Goal: Find specific page/section: Find specific page/section

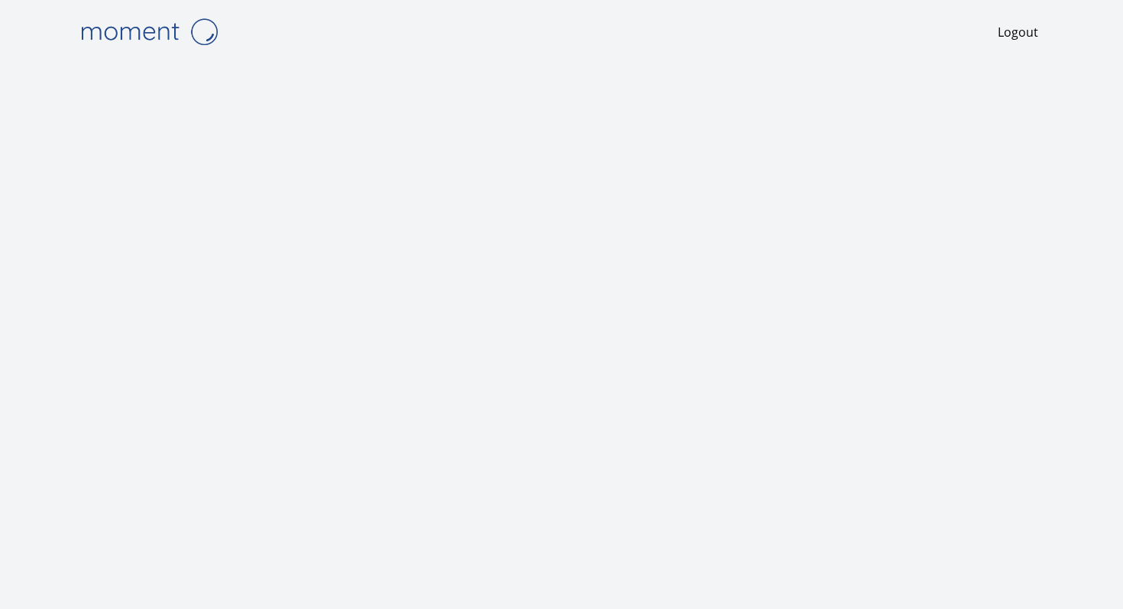
click at [786, 83] on div at bounding box center [562, 361] width 978 height 597
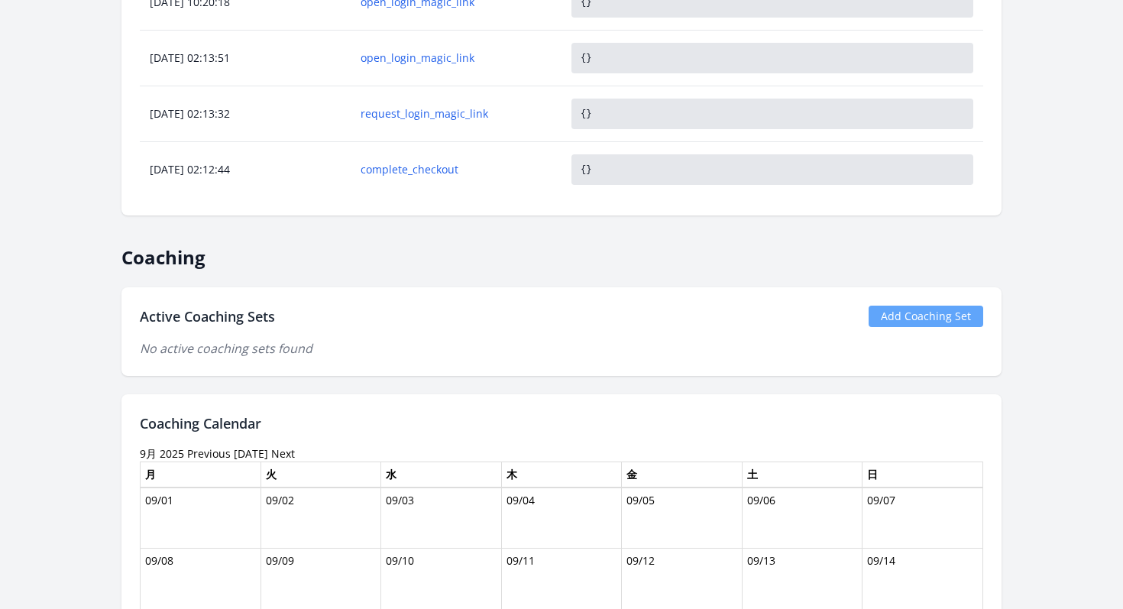
scroll to position [807, 0]
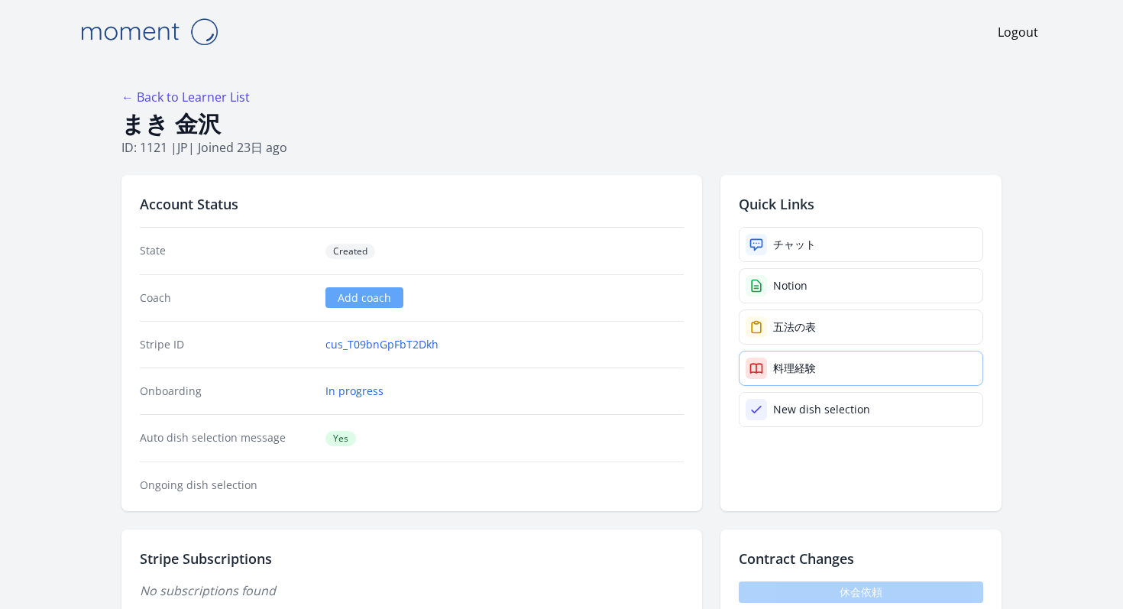
click at [764, 367] on div at bounding box center [756, 368] width 21 height 21
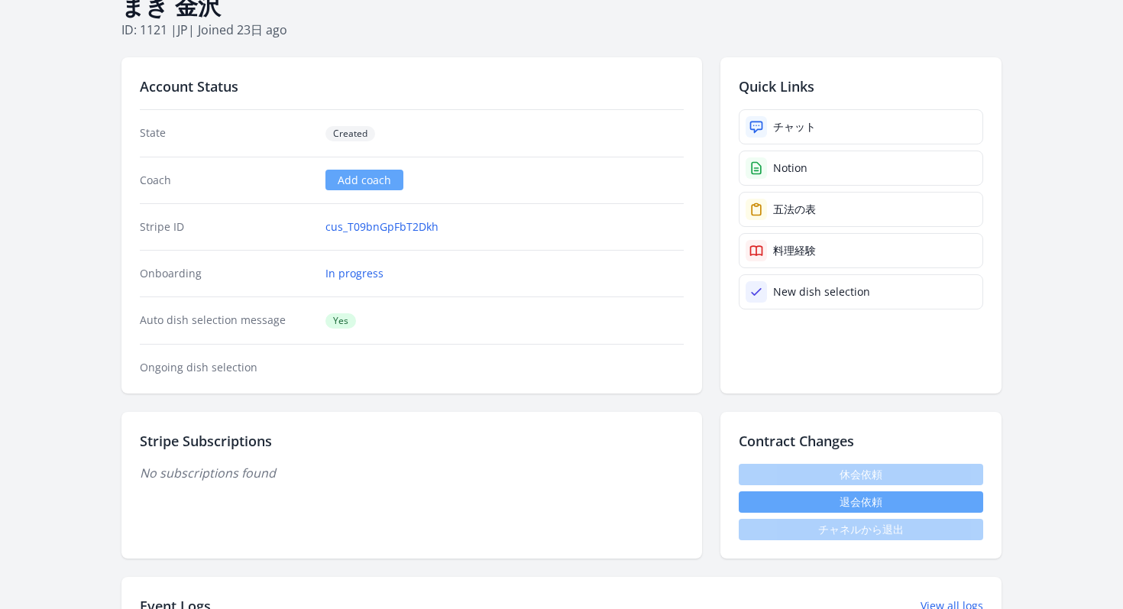
scroll to position [108, 0]
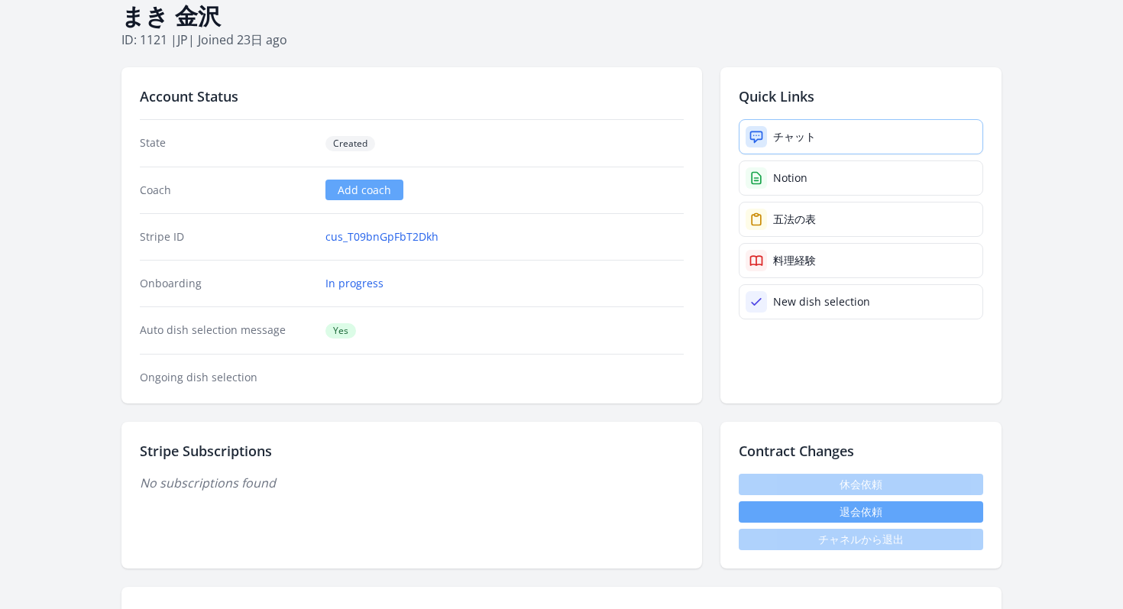
click at [783, 135] on div "チャット" at bounding box center [794, 136] width 43 height 15
click at [789, 210] on link "五法の表" at bounding box center [861, 219] width 245 height 35
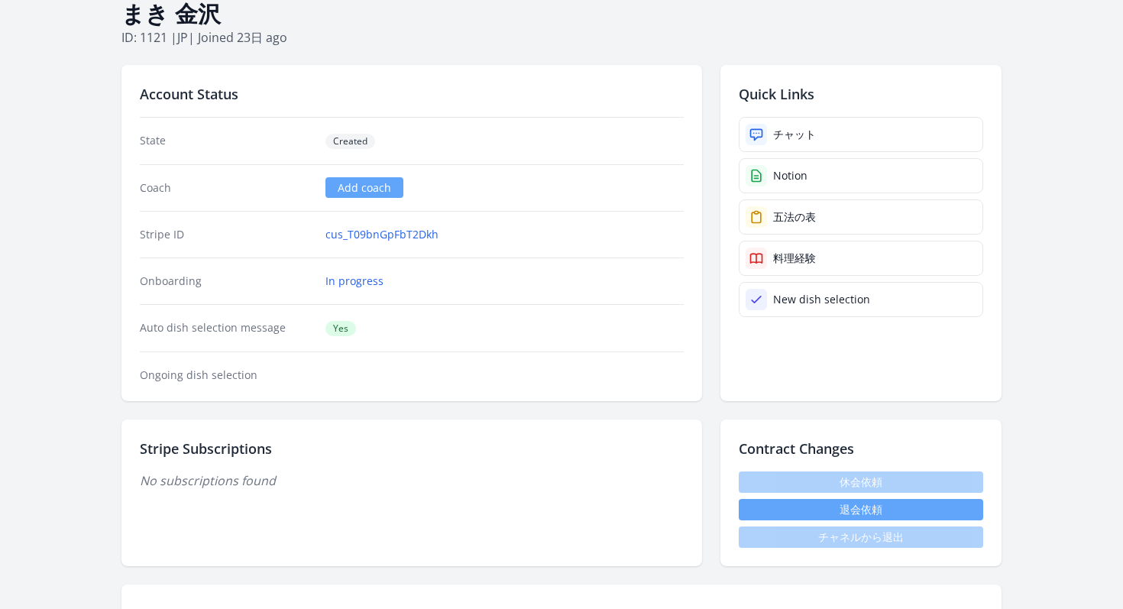
drag, startPoint x: 373, startPoint y: 138, endPoint x: 331, endPoint y: 143, distance: 42.4
click at [331, 143] on span "Created" at bounding box center [351, 141] width 50 height 15
copy span "Created"
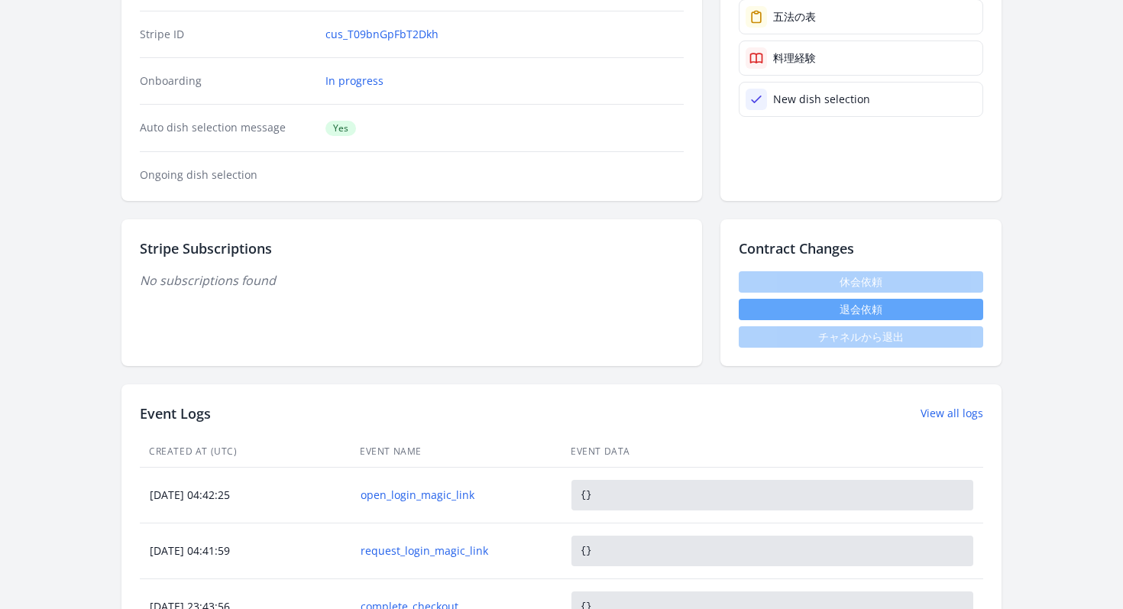
scroll to position [406, 0]
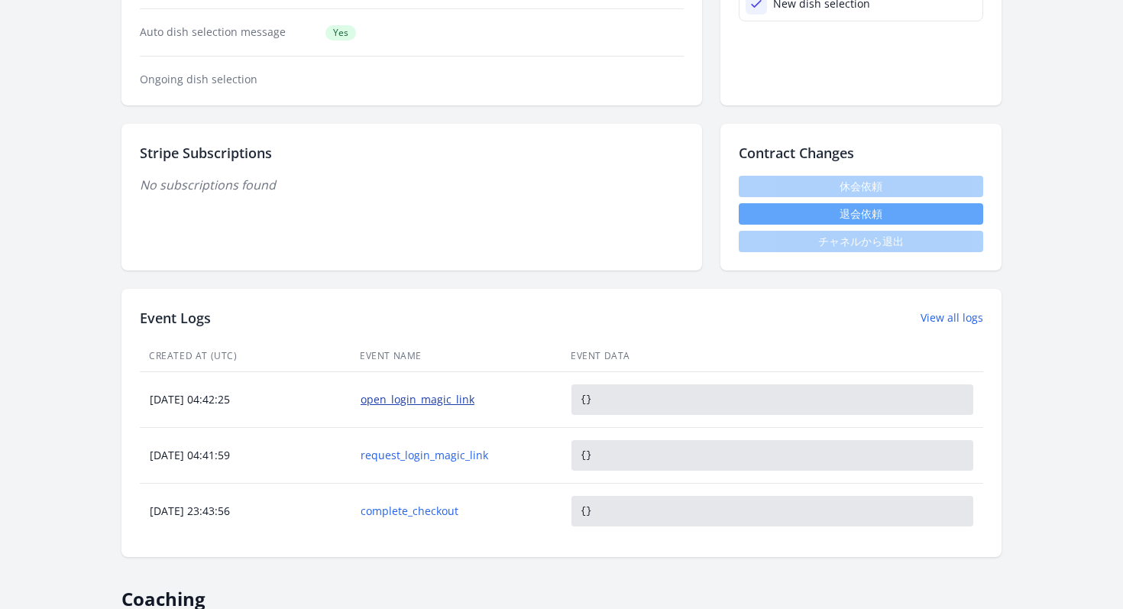
click at [419, 400] on link "open_login_magic_link" at bounding box center [456, 399] width 191 height 15
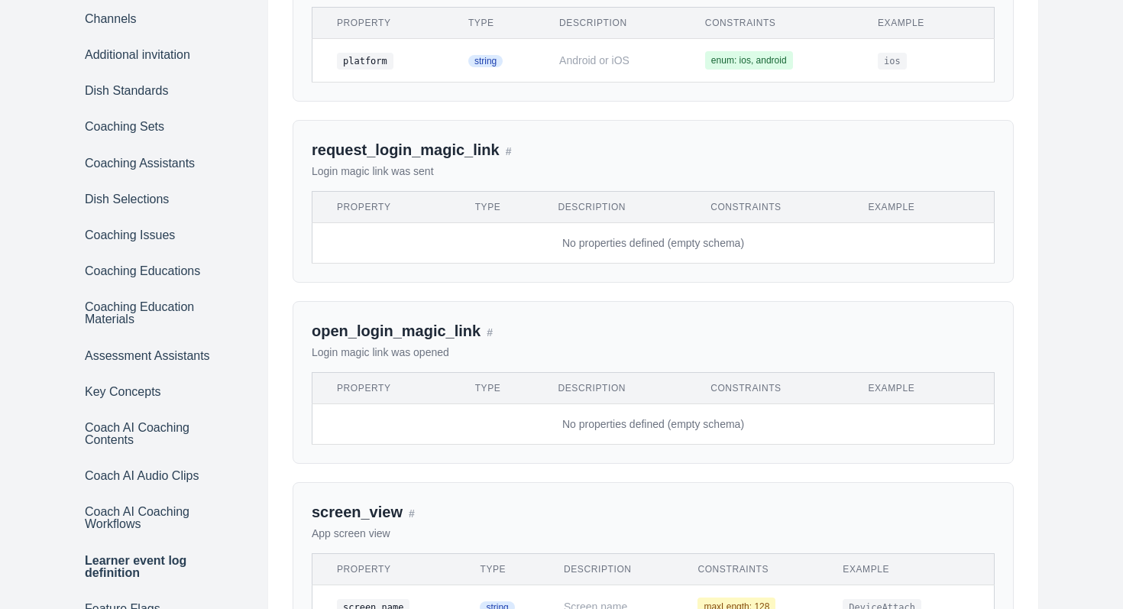
scroll to position [334, 0]
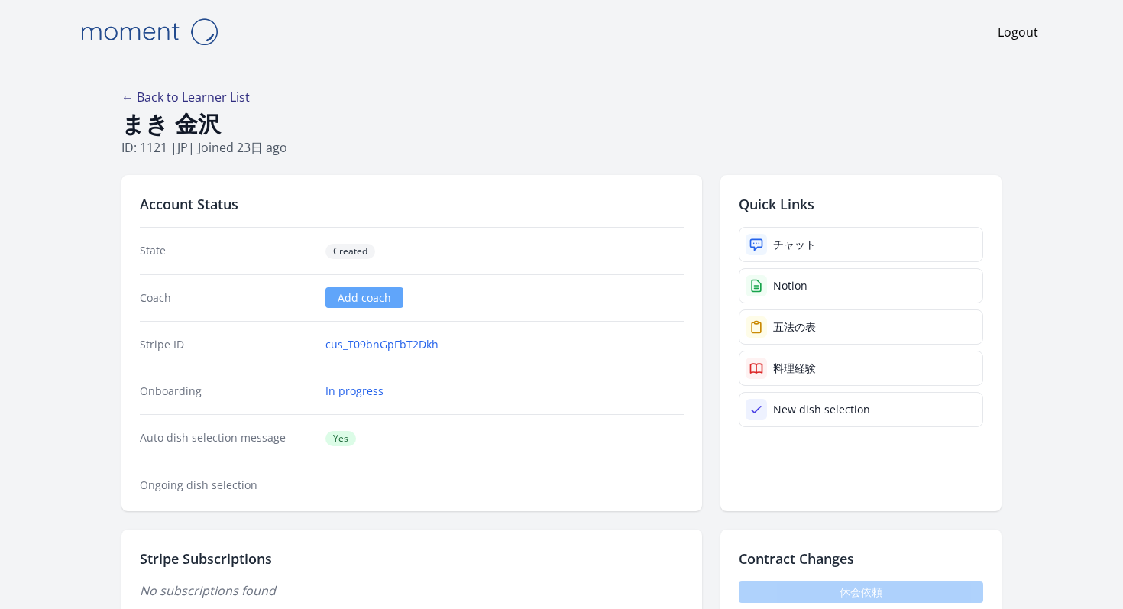
click at [161, 97] on link "← Back to Learner List" at bounding box center [186, 97] width 128 height 17
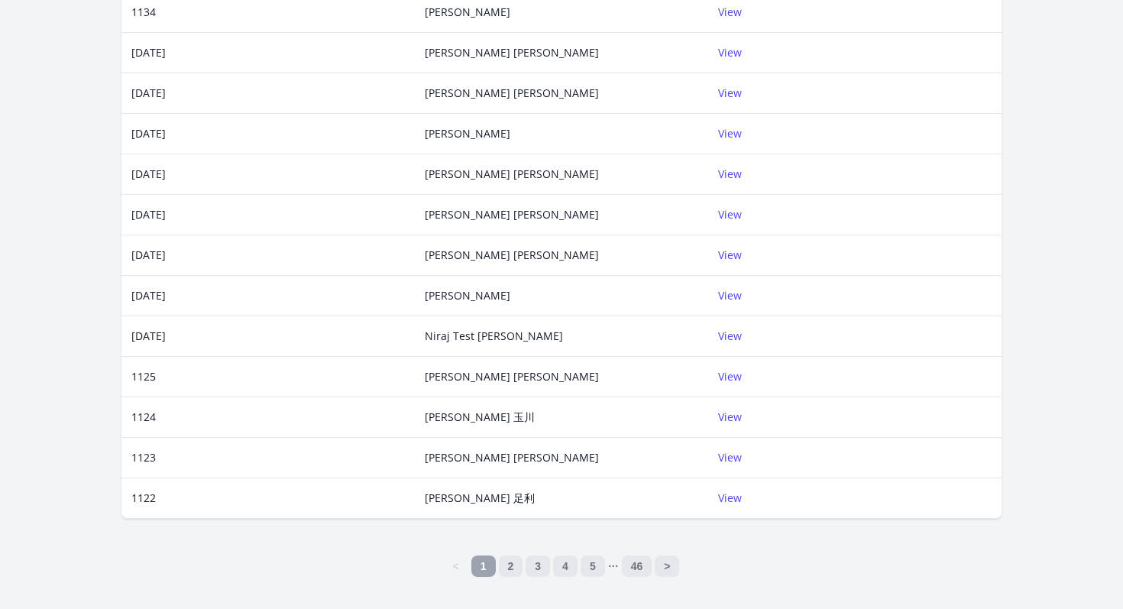
scroll to position [491, 0]
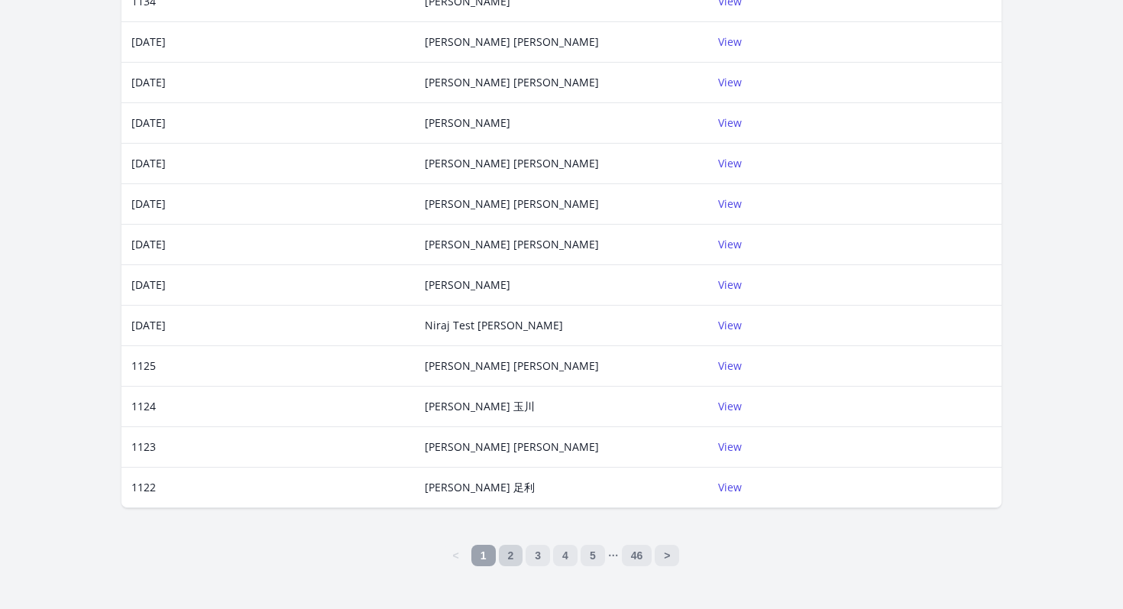
click at [510, 552] on link "2" at bounding box center [511, 555] width 24 height 21
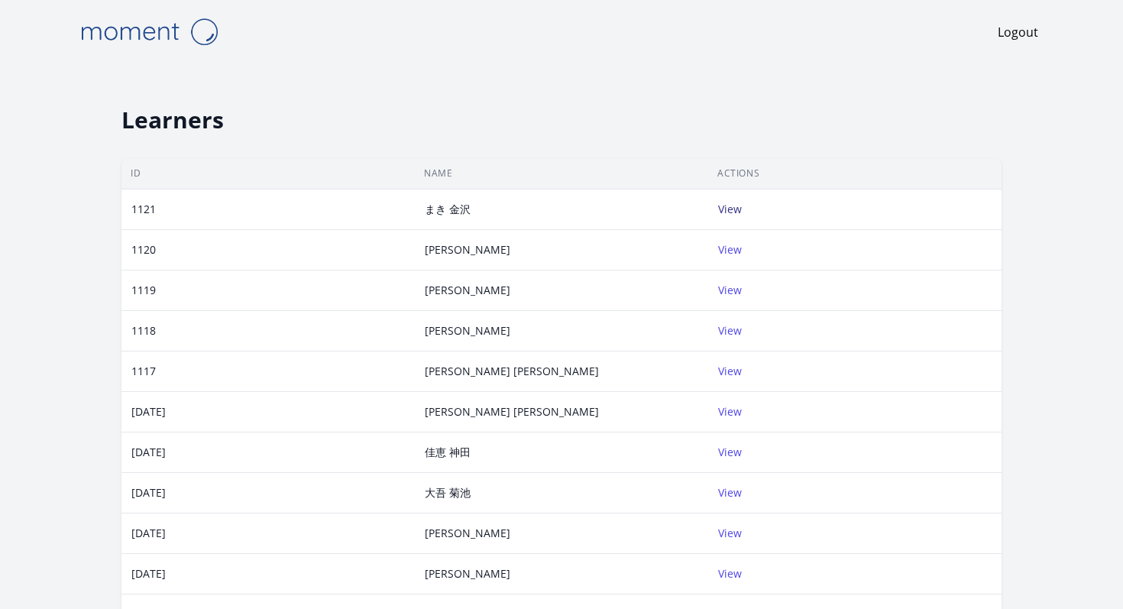
click at [728, 209] on link "View" at bounding box center [730, 209] width 24 height 15
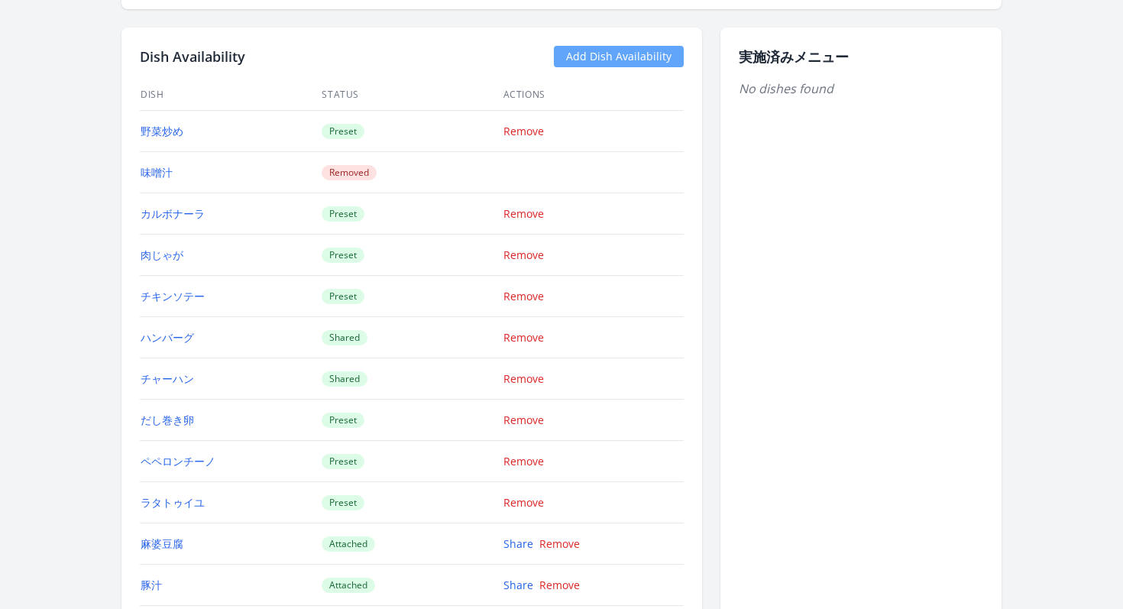
scroll to position [1703, 0]
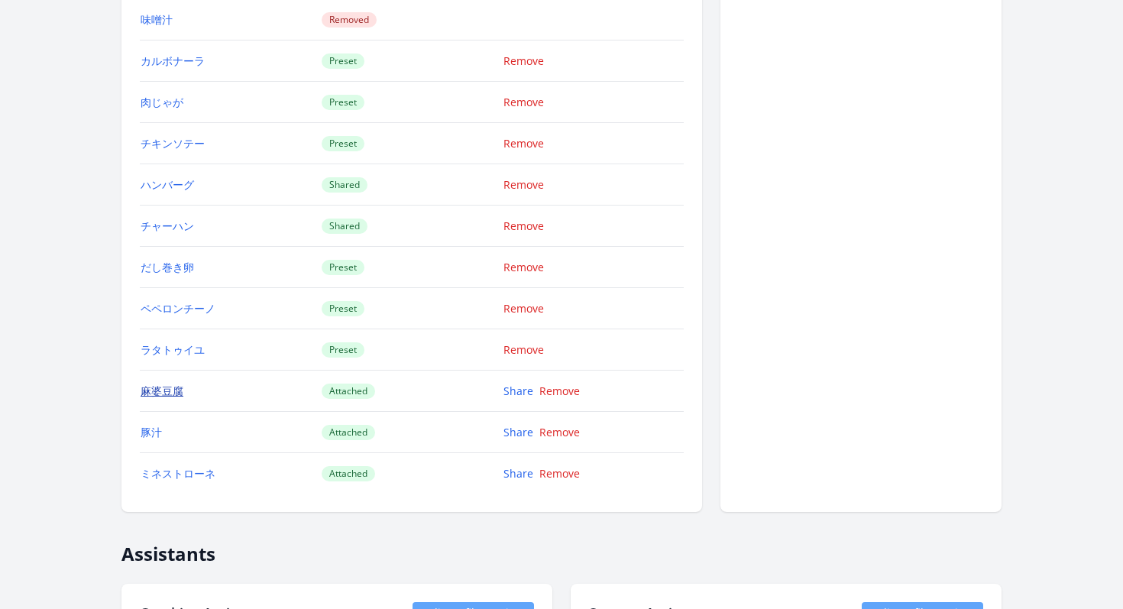
click at [154, 384] on link "麻婆豆腐" at bounding box center [162, 391] width 43 height 15
